Goal: Transaction & Acquisition: Book appointment/travel/reservation

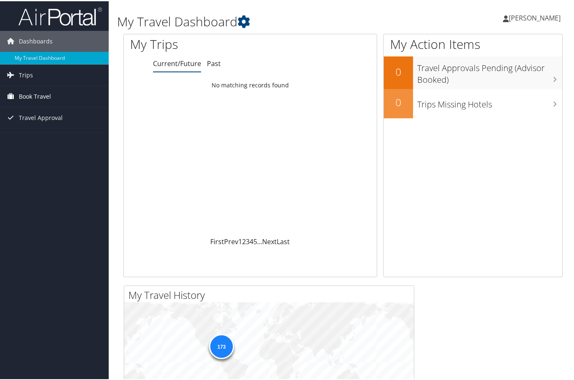
click at [48, 97] on span "Book Travel" at bounding box center [35, 95] width 32 height 21
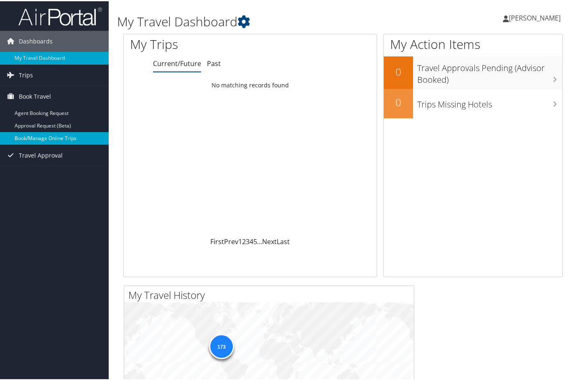
click at [43, 137] on link "Book/Manage Online Trips" at bounding box center [54, 137] width 109 height 13
